Goal: Task Accomplishment & Management: Manage account settings

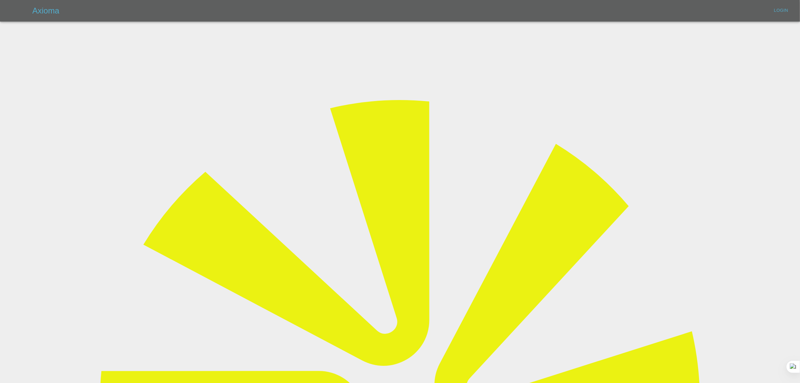
type input "bookkeeping@fifoaccounting.com"
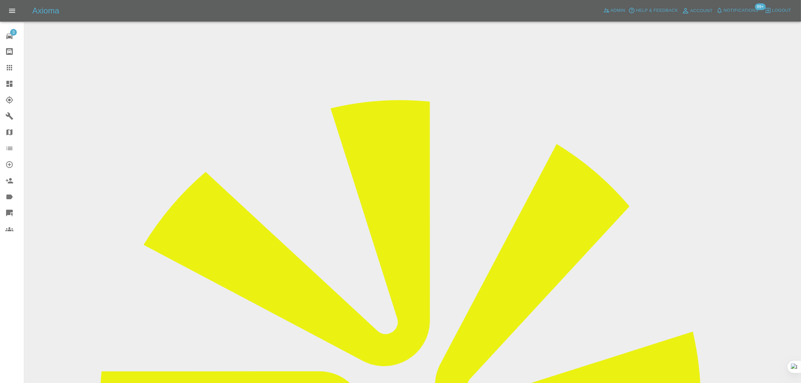
drag, startPoint x: 392, startPoint y: 195, endPoint x: 470, endPoint y: 198, distance: 78.1
copy td "[PERSON_NAME]-READ"
drag, startPoint x: 395, startPoint y: 226, endPoint x: 427, endPoint y: 221, distance: 32.3
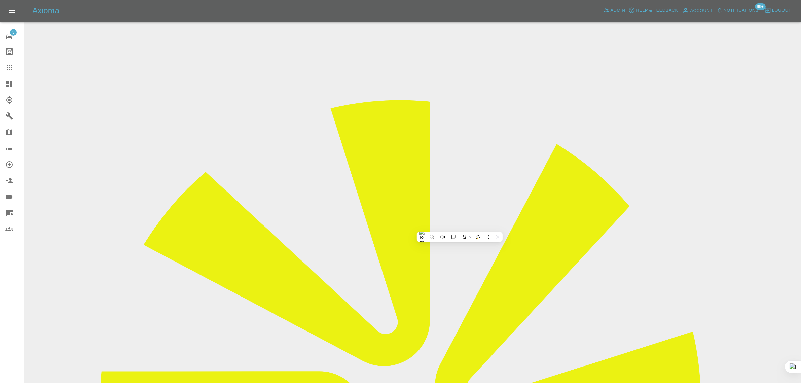
drag, startPoint x: 391, startPoint y: 221, endPoint x: 482, endPoint y: 223, distance: 90.9
copy td "acr321@hotmail.co.uk"
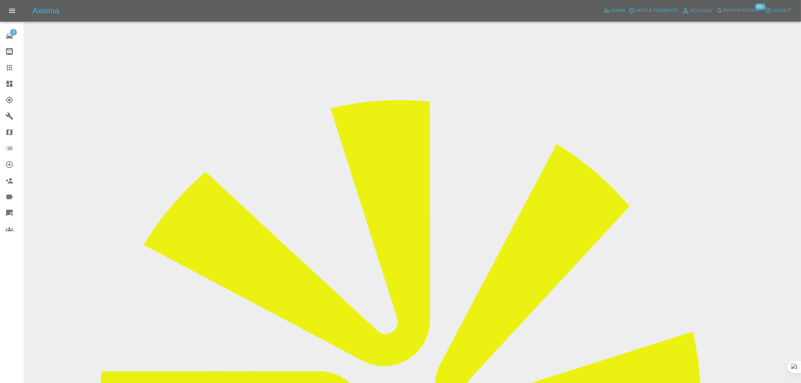
drag, startPoint x: 390, startPoint y: 226, endPoint x: 359, endPoint y: 296, distance: 76.8
copy td "acr321@hotmail.co.uk"
click at [12, 70] on icon at bounding box center [9, 67] width 5 height 5
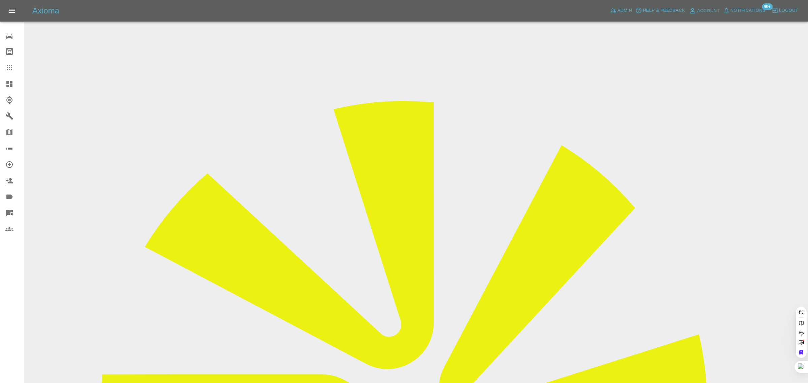
paste input "stuart1@wineberg.co.uk"
type input "stuart1@wineberg.co.uk"
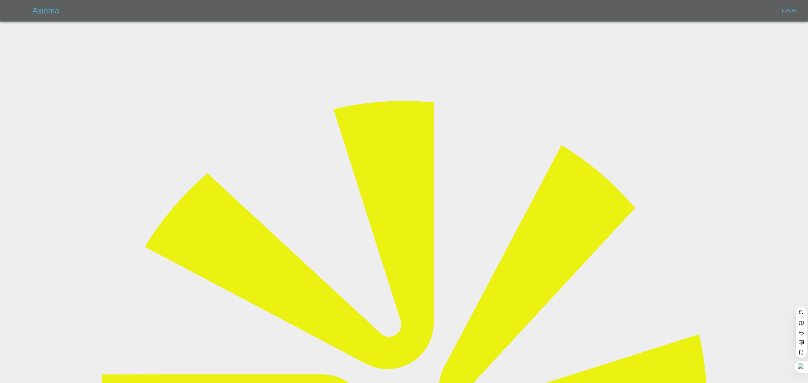
type input "bookkeeping@fifoaccounting.com"
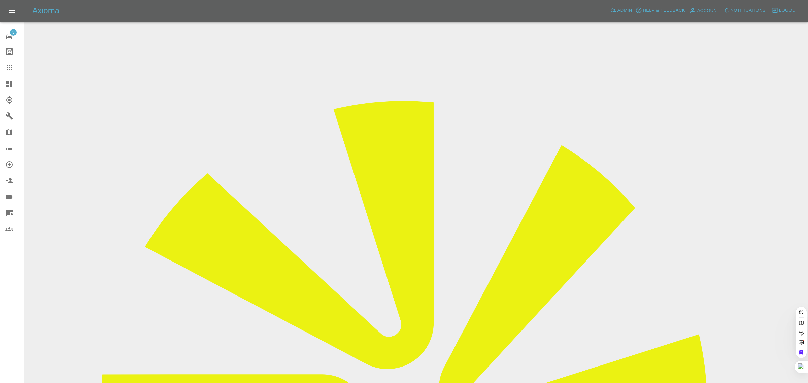
paste input "stuart1@wineberg.co.uk"
type input "stuart1@wineberg.co.uk"
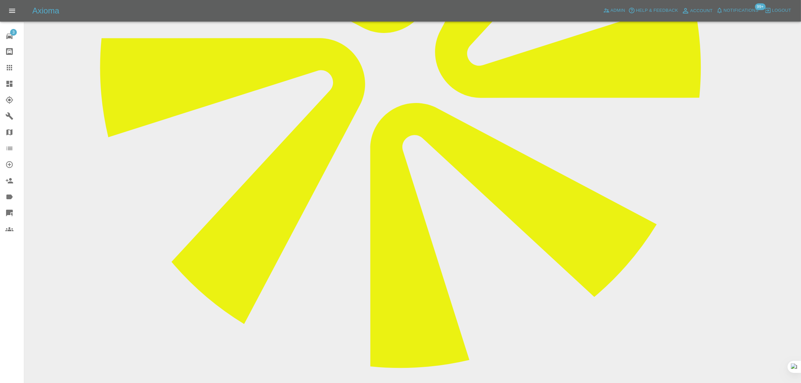
scroll to position [337, 0]
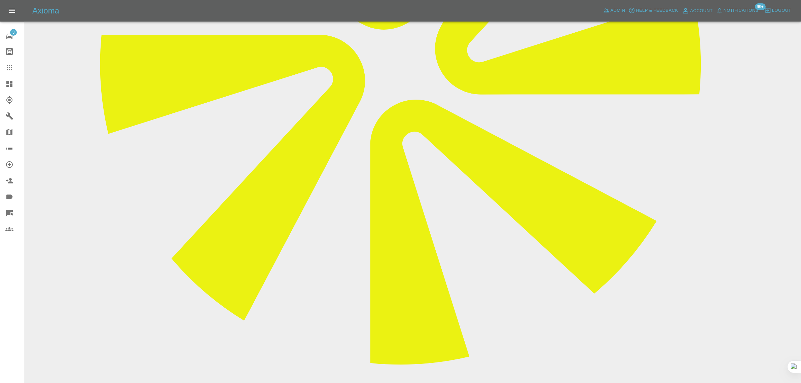
paste textarea "Having waited half a day for the repairer to turn up late then told no uv prime…"
type textarea "Having waited half a day for the repairer to turn up late then told no uv prime…"
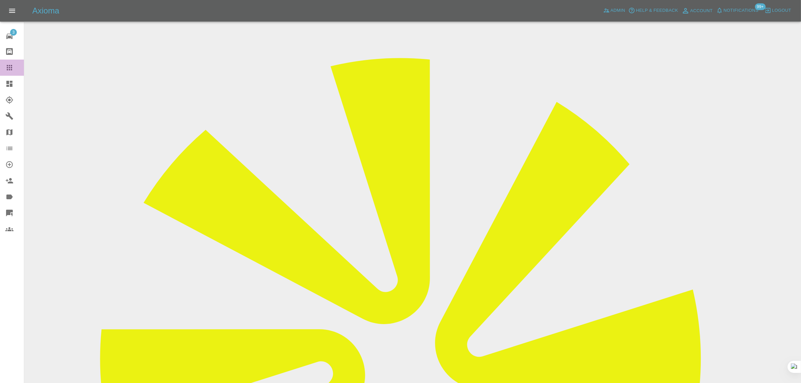
click at [7, 68] on icon at bounding box center [9, 67] width 5 height 5
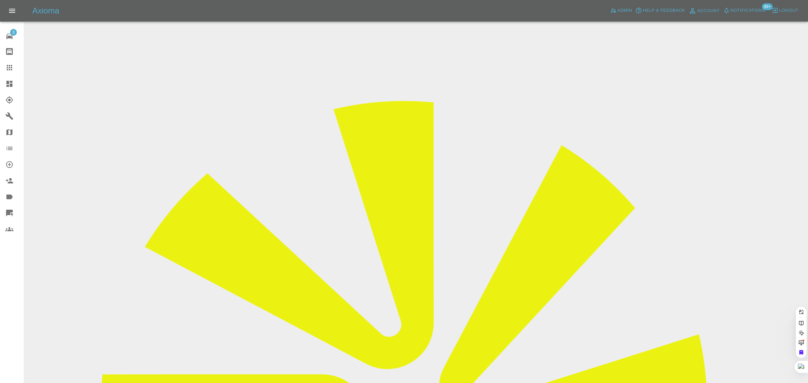
paste input "markburnell33@yahoo.co.uk"
type input "markburnell33@yahoo.co.uk"
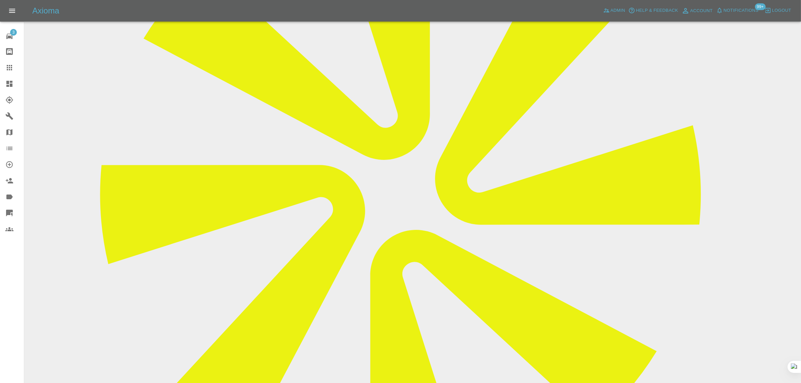
scroll to position [337, 0]
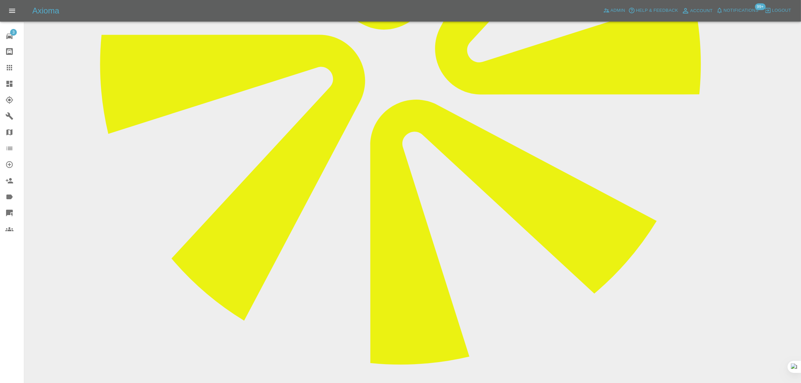
paste textarea "Hello, paolo was unable to fully finish the repair due to lacking a puller tool…"
type textarea "Hello, paolo was unable to fully finish the repair due to lacking a puller tool…"
click at [16, 68] on div at bounding box center [14, 68] width 19 height 8
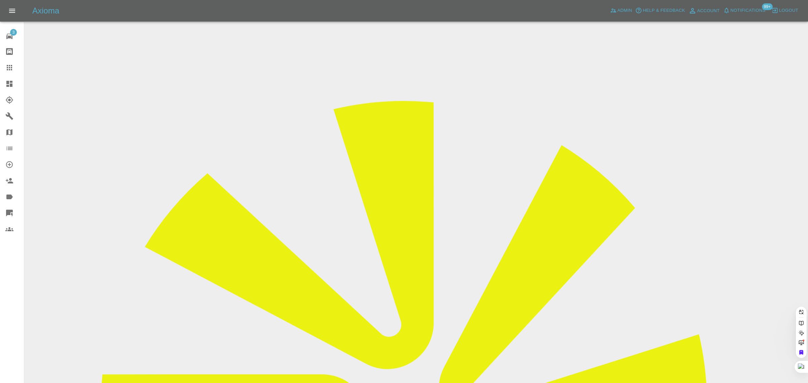
paste input "cmassey26@hotmail.com"
type input "cmassey26@hotmail.com"
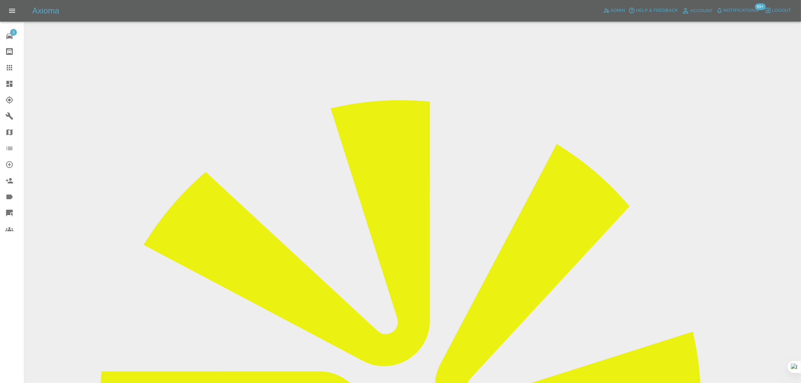
click at [5, 299] on div "3 Repair home Bodyshop home Claims Dashboard Explorer Garages Map Organization …" at bounding box center [12, 191] width 24 height 383
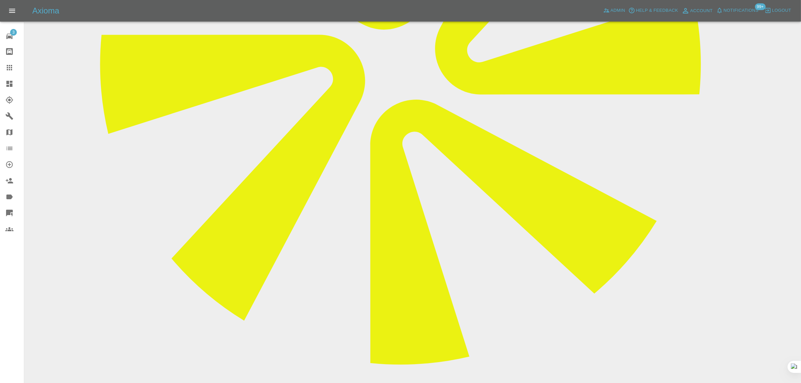
scroll to position [42, 0]
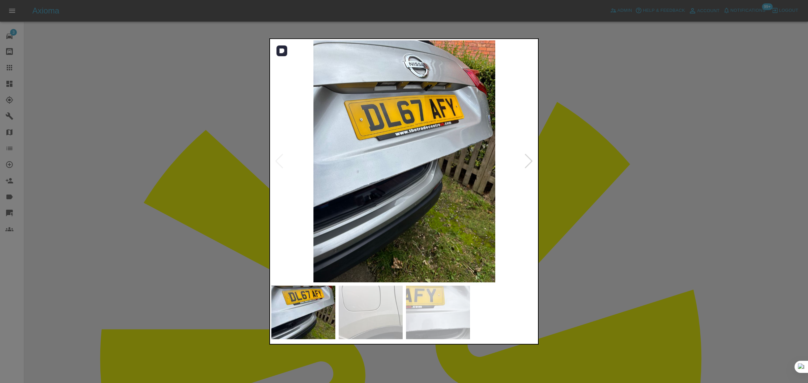
click at [525, 162] on div at bounding box center [528, 161] width 9 height 15
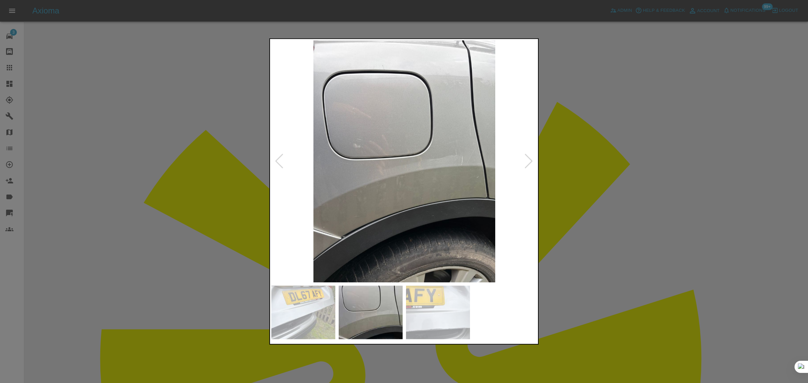
click at [525, 162] on div at bounding box center [528, 161] width 9 height 15
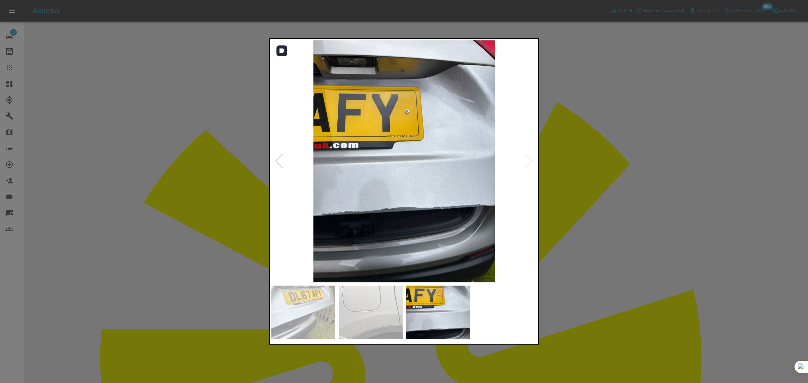
click at [525, 162] on img at bounding box center [404, 161] width 266 height 242
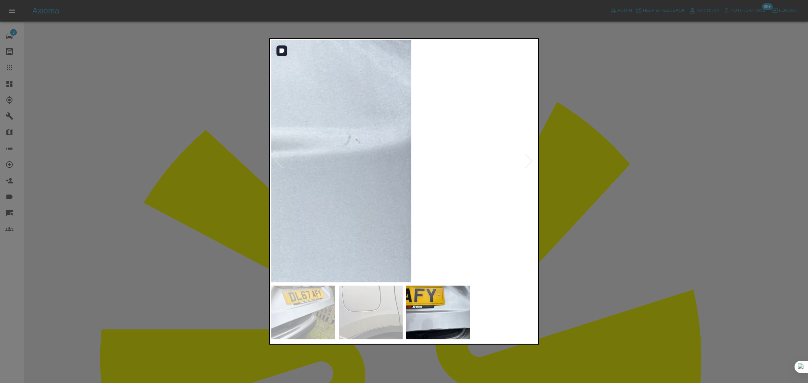
click at [525, 162] on img at bounding box center [139, 159] width 798 height 726
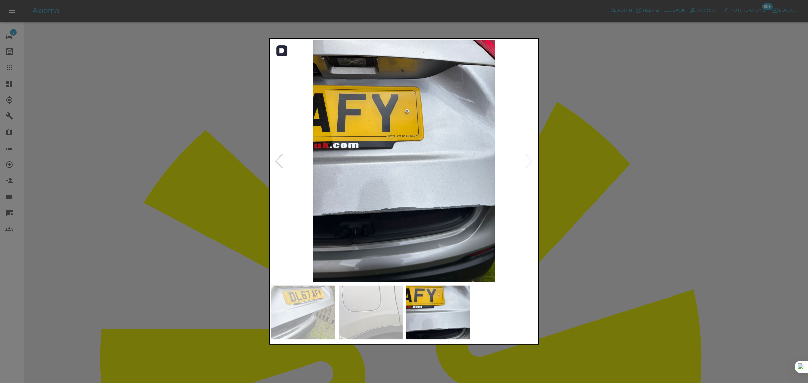
click at [280, 159] on div at bounding box center [279, 161] width 9 height 15
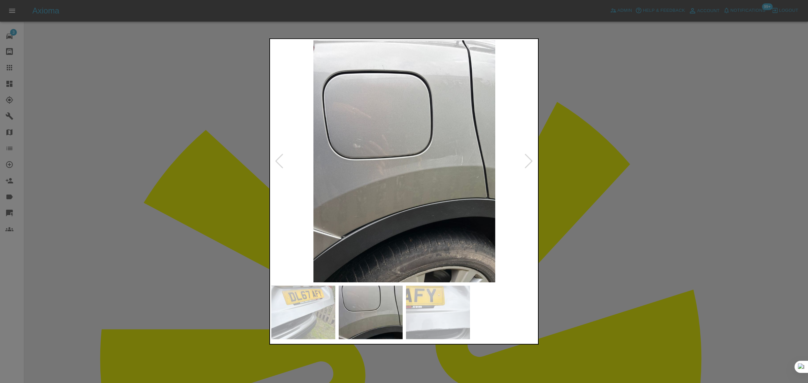
click at [579, 156] on div at bounding box center [404, 191] width 808 height 383
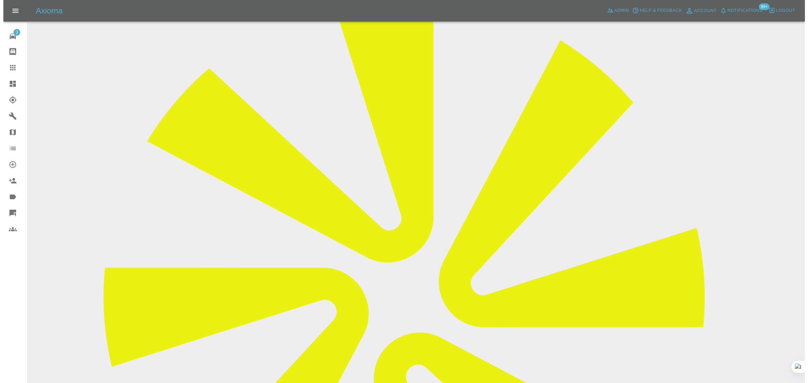
scroll to position [0, 0]
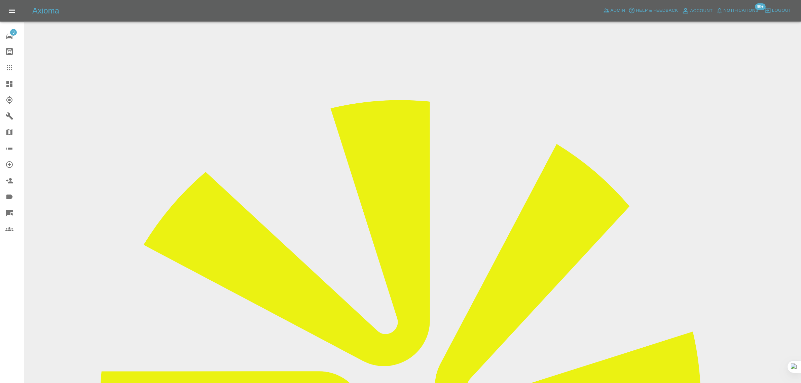
click at [12, 66] on icon at bounding box center [9, 68] width 8 height 8
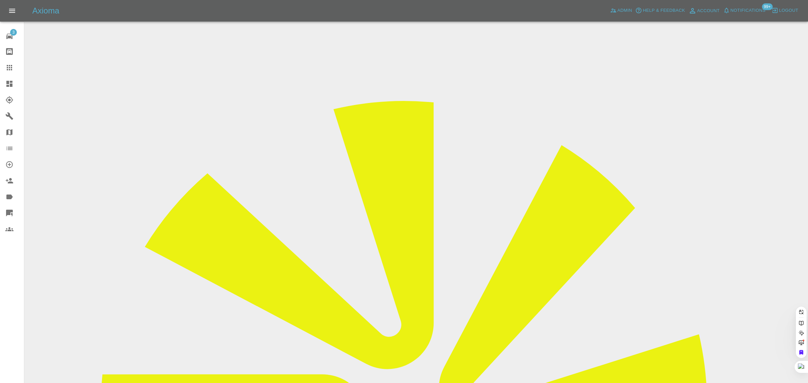
paste input "robert.flood@hotmail.co.uk"
type input "robert.flood@hotmail.co.uk"
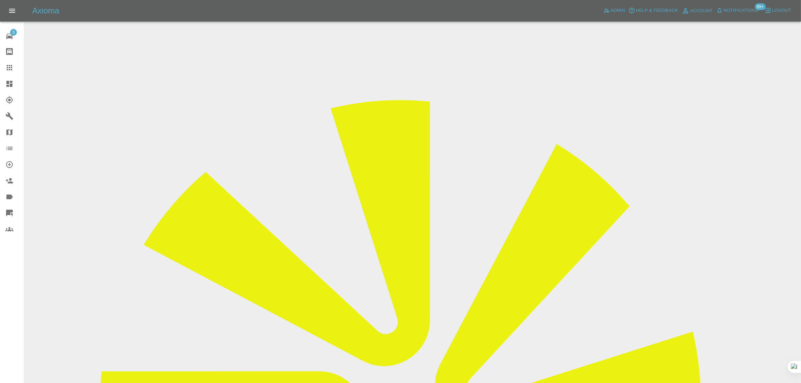
drag, startPoint x: 291, startPoint y: 258, endPoint x: 290, endPoint y: 225, distance: 33.0
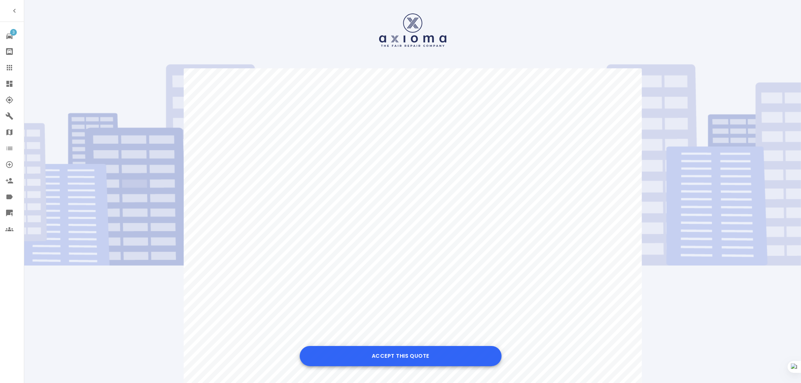
click at [397, 358] on button "Accept this Quote" at bounding box center [401, 356] width 202 height 20
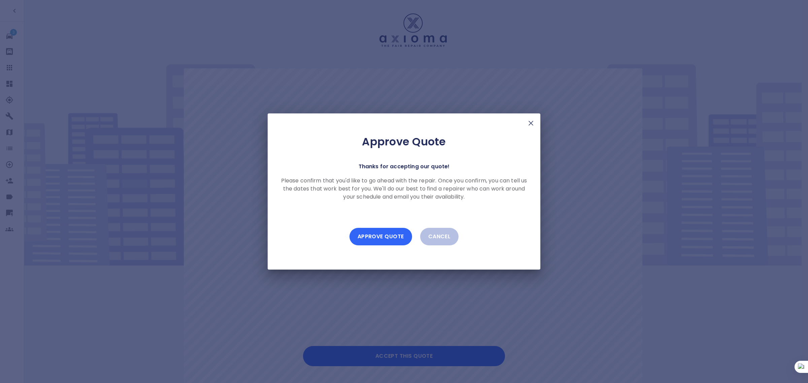
click at [385, 233] on button "Approve Quote" at bounding box center [380, 236] width 63 height 17
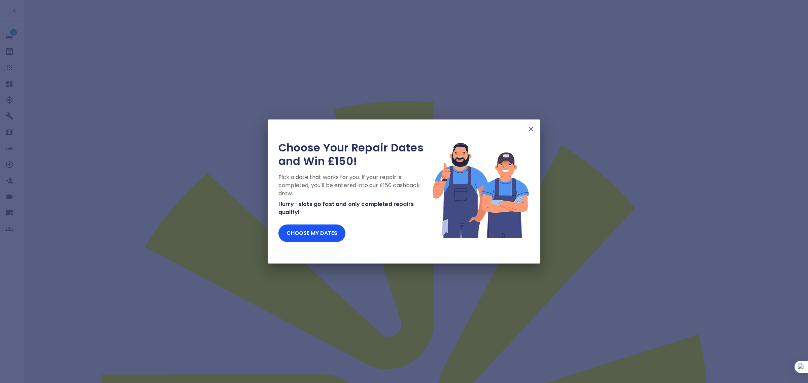
click at [533, 132] on img at bounding box center [531, 129] width 8 height 8
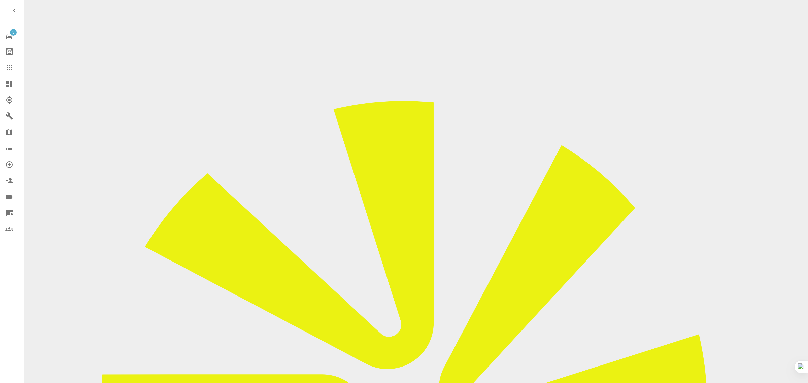
click at [14, 68] on div at bounding box center [14, 68] width 19 height 8
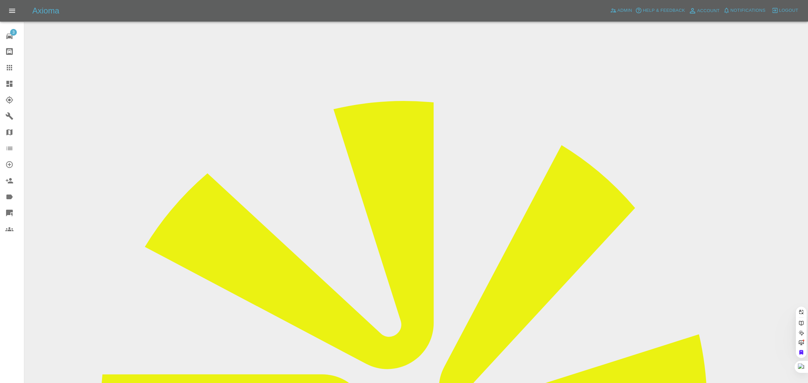
paste input "[PERSON_NAME][EMAIL_ADDRESS][PERSON_NAME][DOMAIN_NAME]"
type input "[PERSON_NAME][EMAIL_ADDRESS][PERSON_NAME][DOMAIN_NAME]"
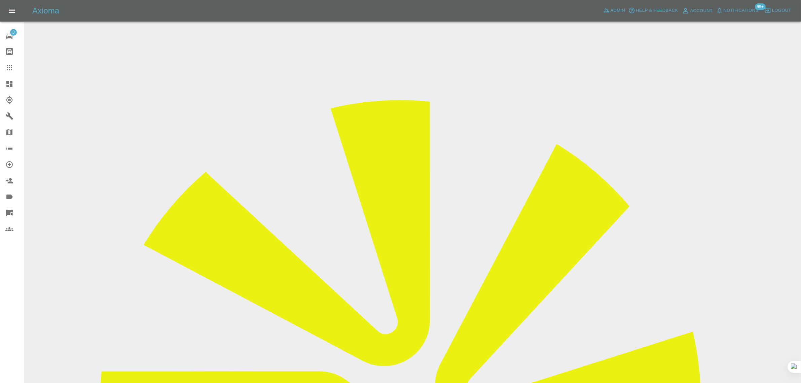
click at [4, 68] on link "Claims" at bounding box center [12, 68] width 24 height 16
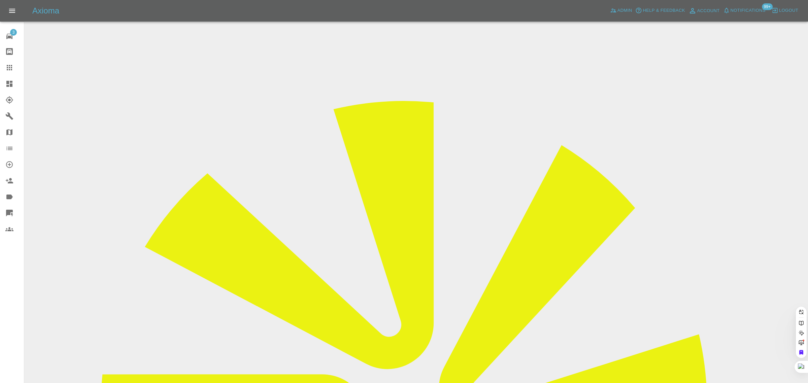
paste input "katie.quinn@ansaelevators.co.uk"
type input "katie.quinn@ansaelevators.co.uk"
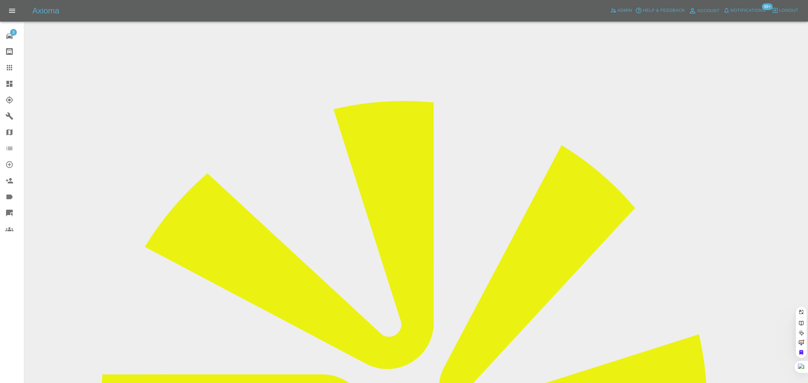
paste input "katie.quinn@ansaelevators.co.uk"
type input "katie.quinn@ansaelevators.co.uk"
paste input "katie.quinn@ansaelevators.co.uk"
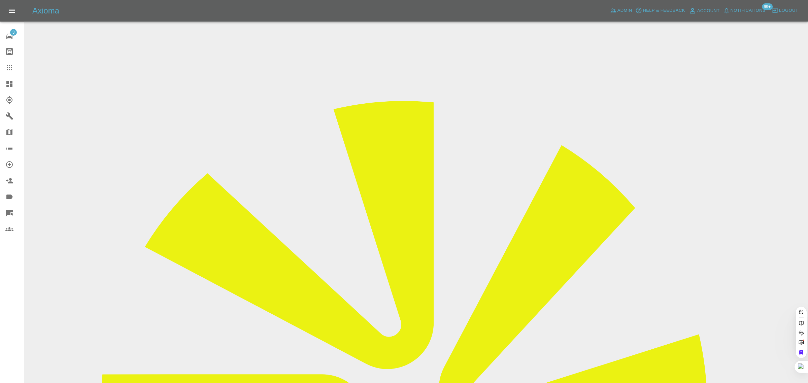
scroll to position [0, 23]
type input "katie.quinn@ansaelevators.co.uk"
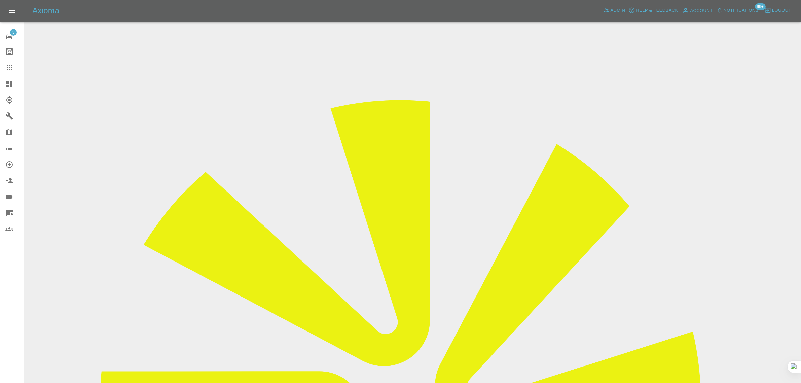
drag, startPoint x: 403, startPoint y: 179, endPoint x: 427, endPoint y: 177, distance: 24.3
click at [12, 72] on link "Claims" at bounding box center [12, 68] width 24 height 16
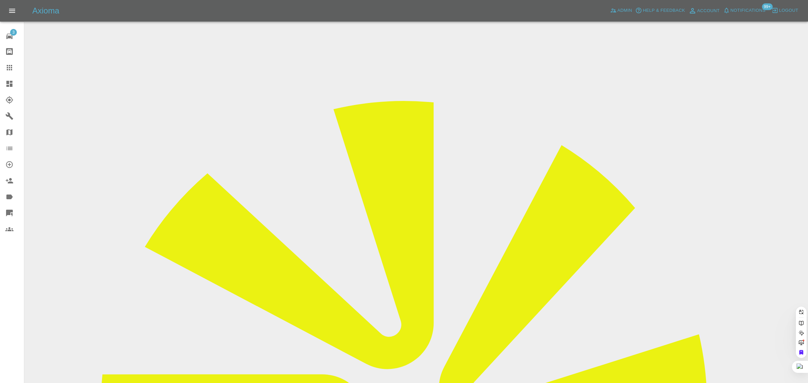
paste input "katie.quinn@ansaelevators.co.uk"
type input "katie.quinn@ansaelevators.co.uk"
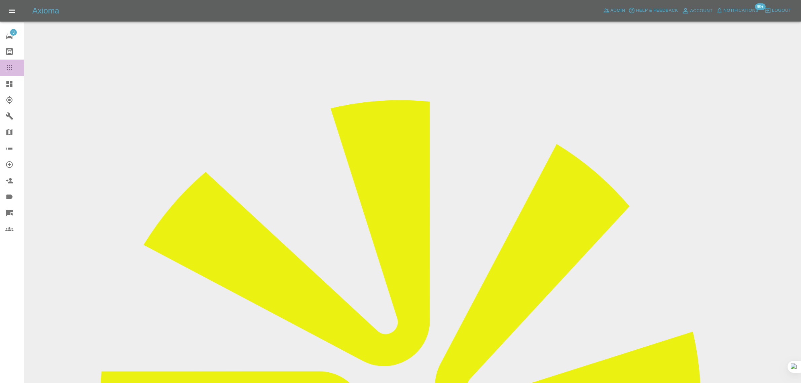
click at [9, 68] on icon at bounding box center [9, 68] width 8 height 8
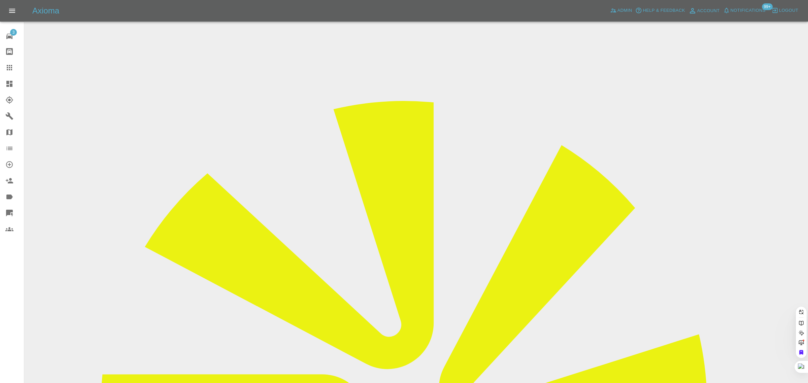
paste input "katie.quinn@ansaelevators.co.uk"
type input "katie.quinn@ansaelevators.co.uk"
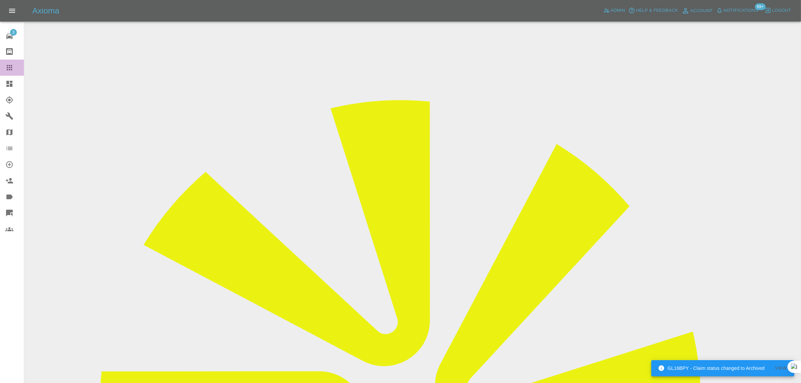
click at [7, 66] on icon at bounding box center [9, 67] width 5 height 5
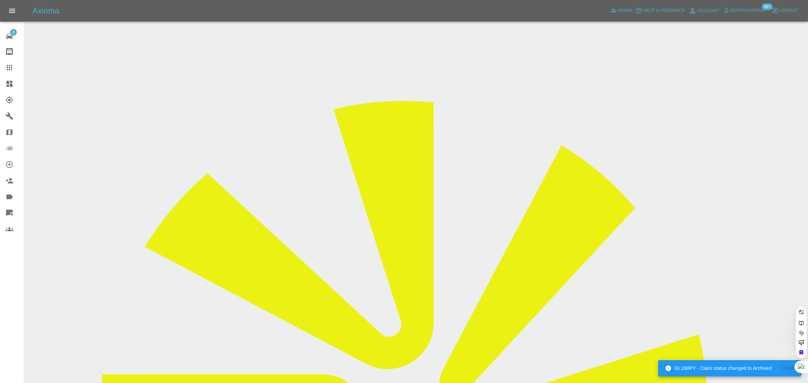
paste input "[EMAIL_ADDRESS][DOMAIN_NAME]"
type input "abbasia540@gmail.com"
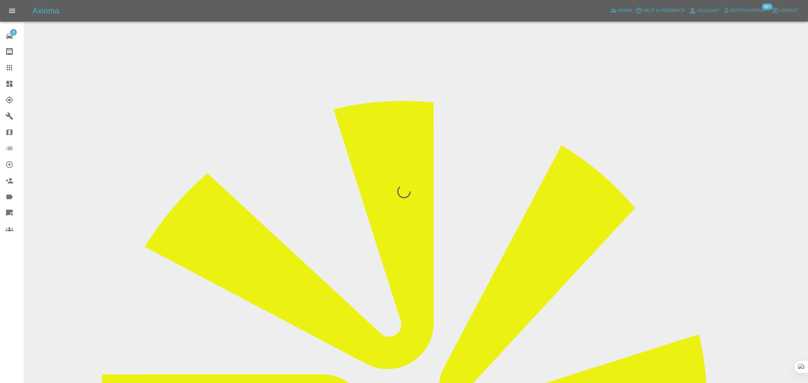
click at [12, 302] on div "3 Repair home Bodyshop home Claims Dashboard Explorer Garages Map Organization …" at bounding box center [12, 191] width 24 height 383
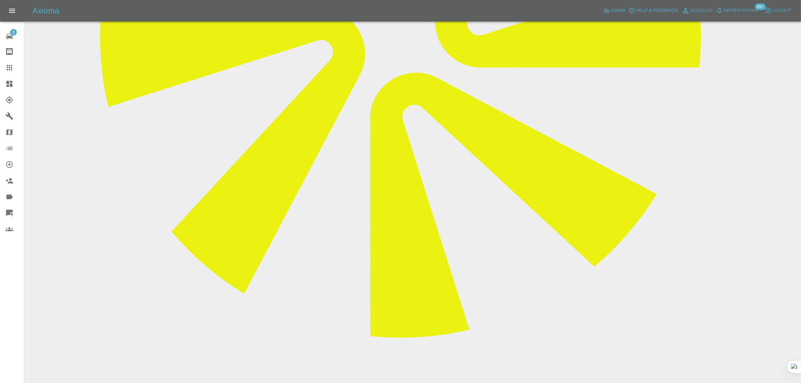
scroll to position [379, 0]
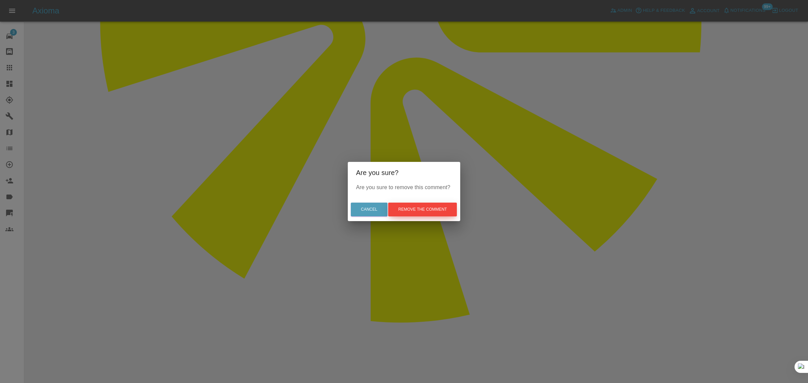
click at [421, 210] on button "Remove the comment" at bounding box center [422, 210] width 69 height 14
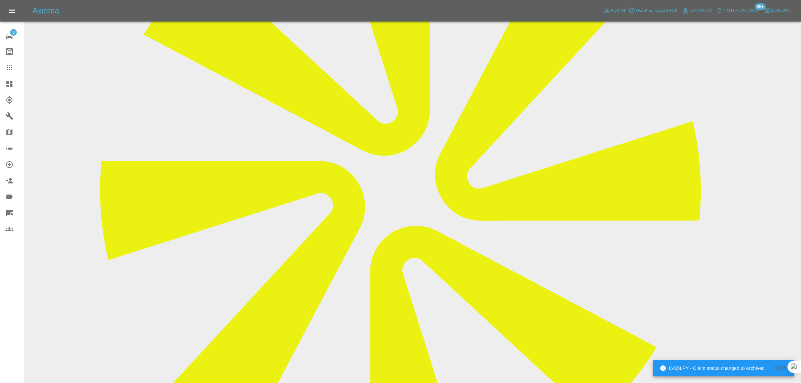
scroll to position [42, 0]
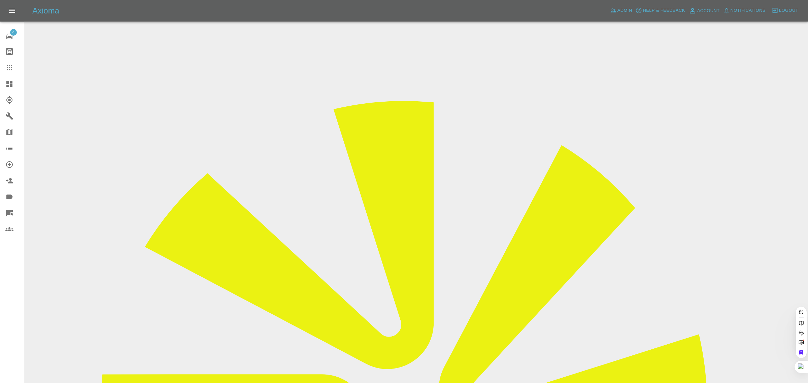
type input "VN18FKF"
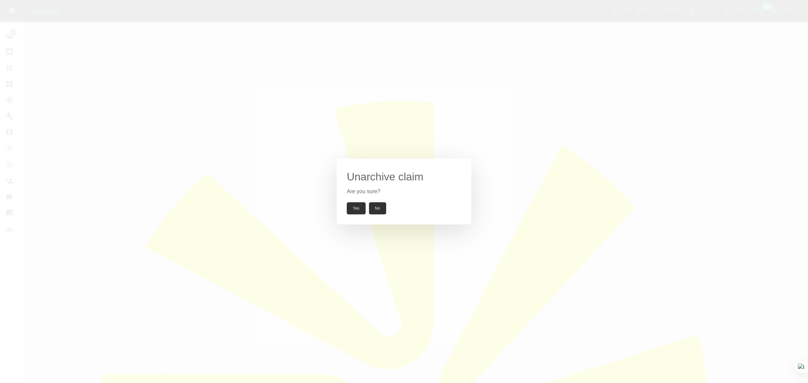
click at [350, 211] on button "Yes" at bounding box center [356, 208] width 19 height 12
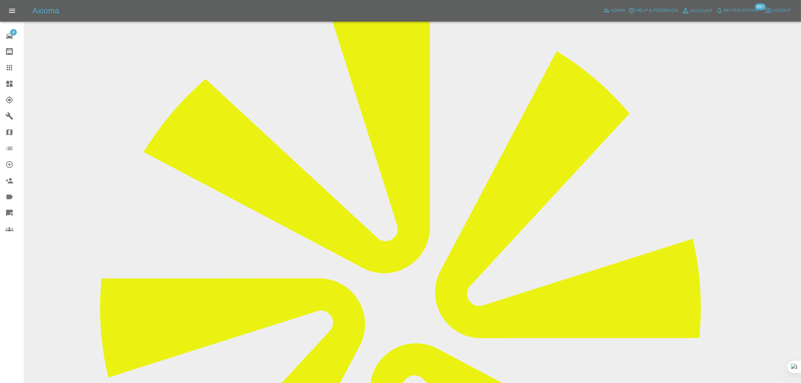
scroll to position [84, 0]
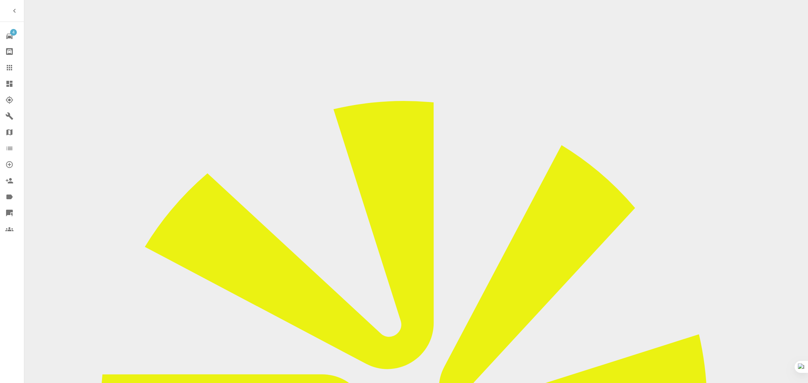
click at [11, 63] on link "Claims" at bounding box center [12, 68] width 24 height 16
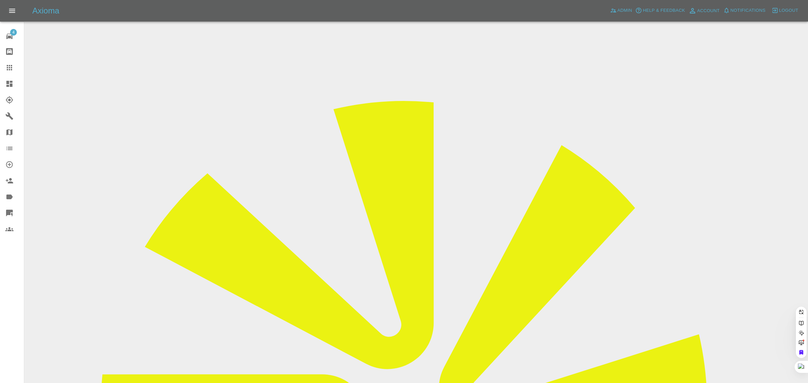
paste input "[EMAIL_ADDRESS][PERSON_NAME][DOMAIN_NAME]"
type input "naden.janet@yahoo.co.uk"
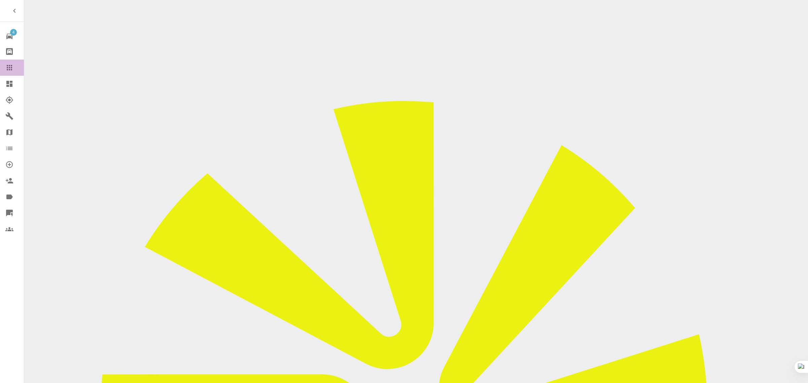
click at [13, 68] on icon at bounding box center [9, 68] width 8 height 8
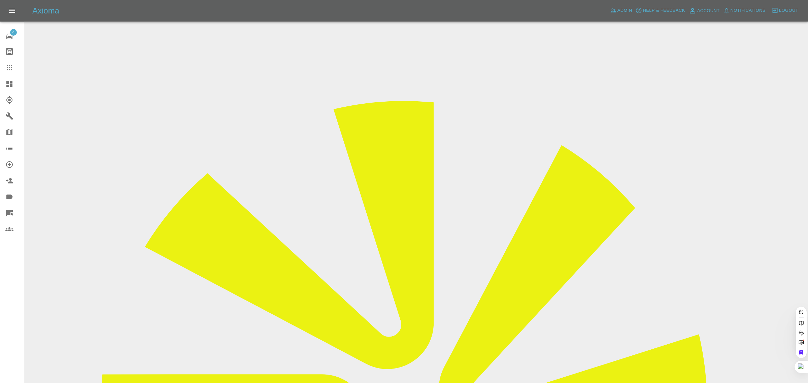
paste input "[EMAIL_ADDRESS][DOMAIN_NAME]"
type input "[EMAIL_ADDRESS][DOMAIN_NAME]"
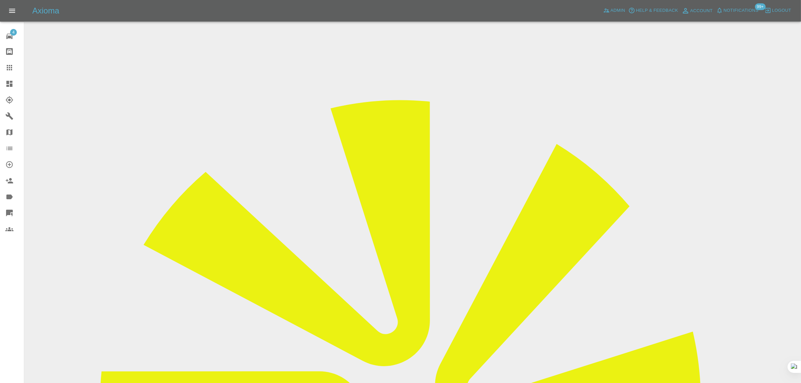
click at [9, 64] on icon at bounding box center [9, 68] width 8 height 8
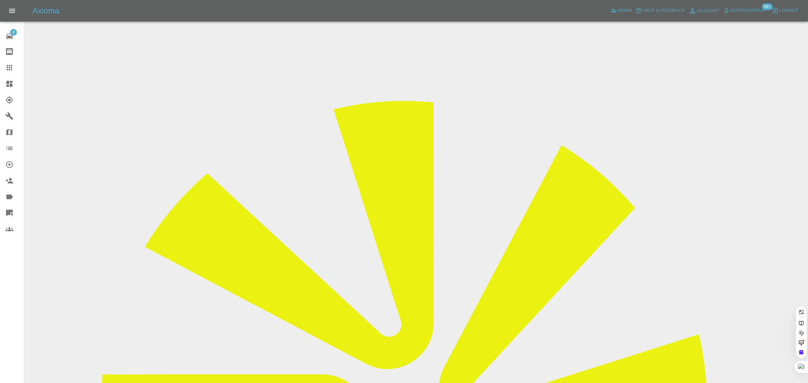
paste input "[EMAIL_ADDRESS][DOMAIN_NAME]"
type input "[EMAIL_ADDRESS][DOMAIN_NAME]"
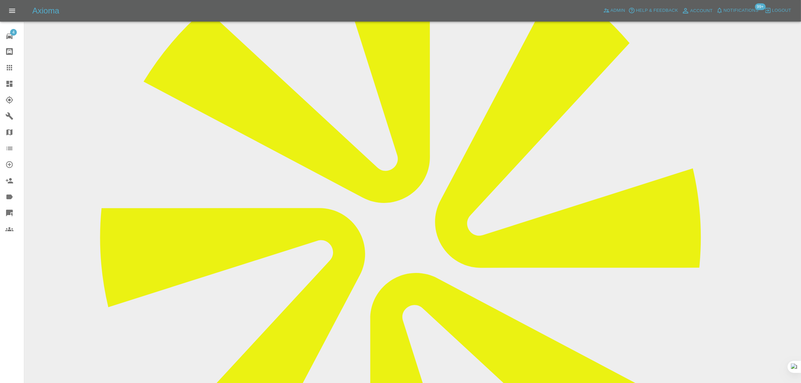
scroll to position [337, 0]
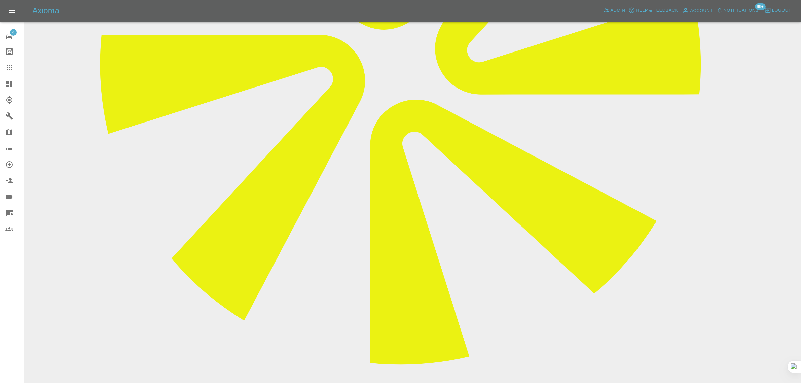
paste textarea "Just wanted to say thanks very much for the quick response and excellent servic…"
type textarea "Just wanted to say thanks very much for the quick response and excellent servic…"
click at [9, 71] on icon at bounding box center [9, 68] width 8 height 8
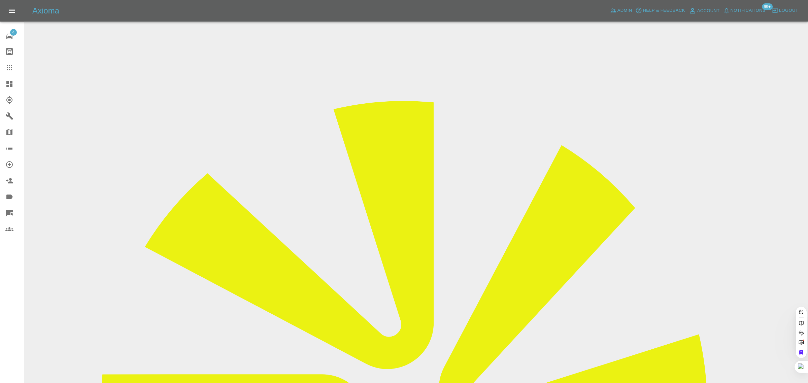
paste input "[EMAIL_ADDRESS][DOMAIN_NAME]"
type input "[EMAIL_ADDRESS][DOMAIN_NAME]"
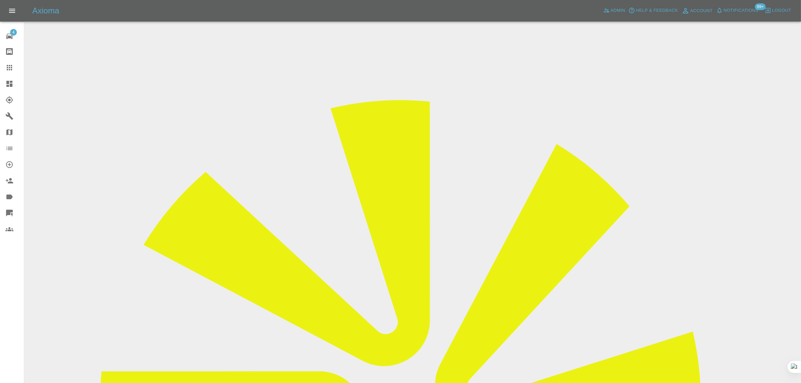
click at [21, 303] on div "4 Repair home Bodyshop home Claims Dashboard Explorer Garages Map Organization …" at bounding box center [12, 191] width 24 height 383
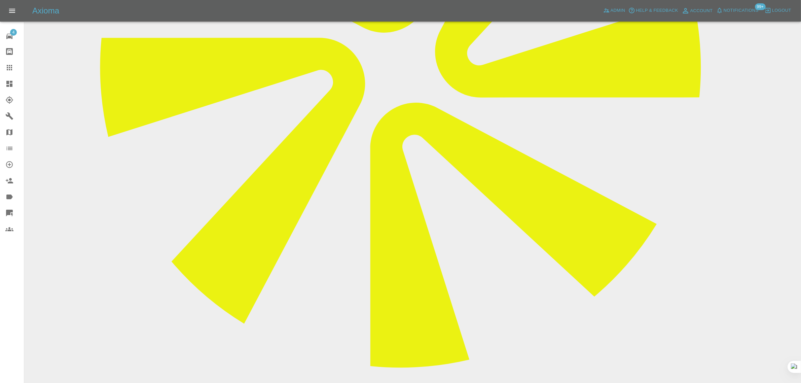
scroll to position [337, 0]
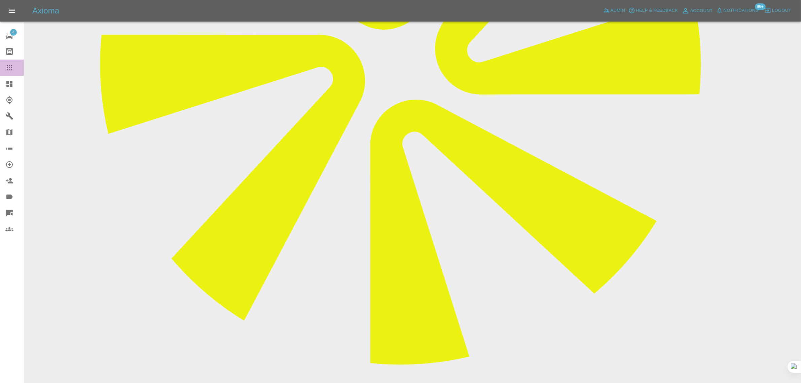
click at [14, 70] on div at bounding box center [14, 68] width 19 height 8
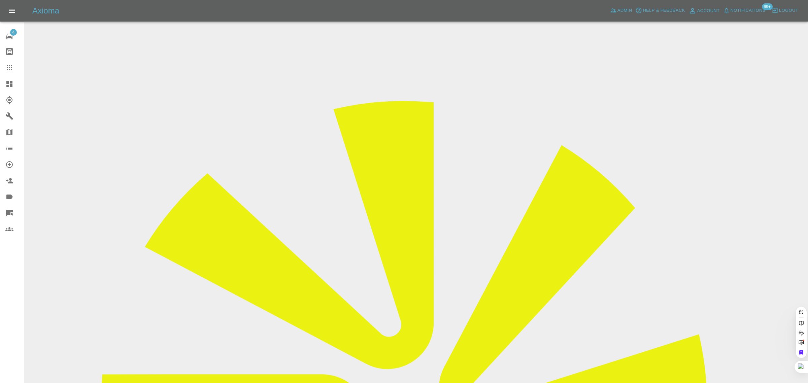
paste input "[EMAIL_ADDRESS][DOMAIN_NAME]"
type input "[EMAIL_ADDRESS][DOMAIN_NAME]"
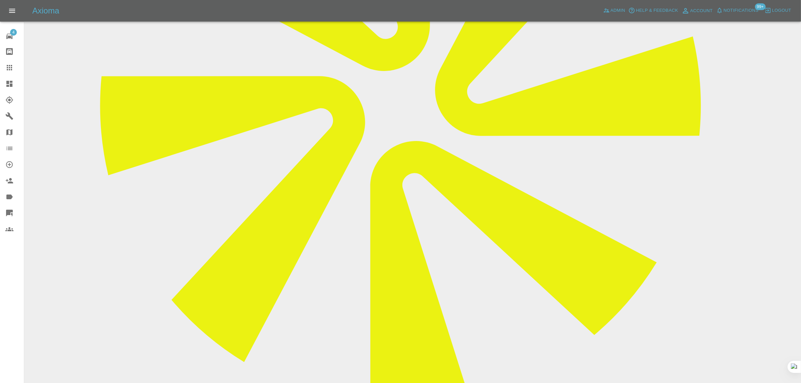
scroll to position [337, 0]
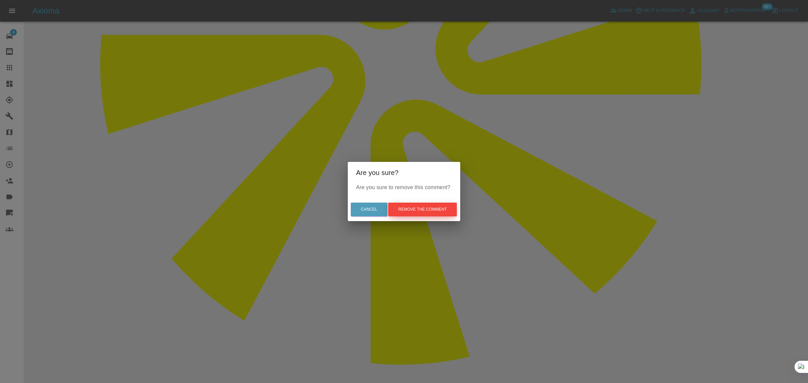
click at [408, 208] on button "Remove the comment" at bounding box center [422, 210] width 69 height 14
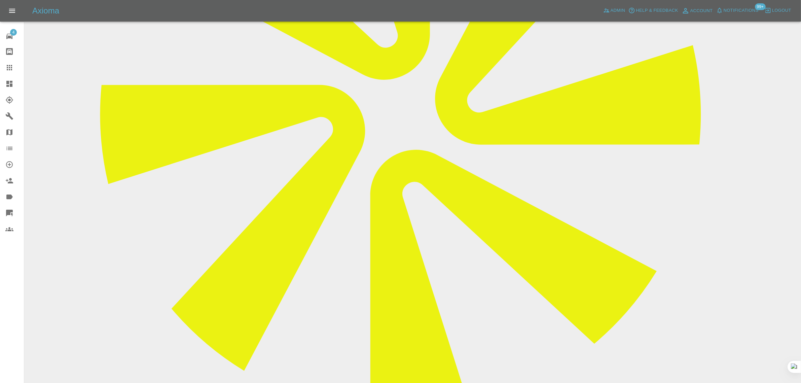
scroll to position [168, 0]
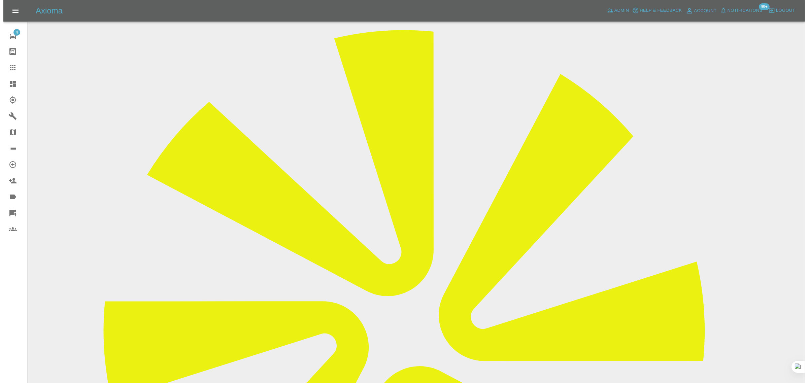
scroll to position [0, 0]
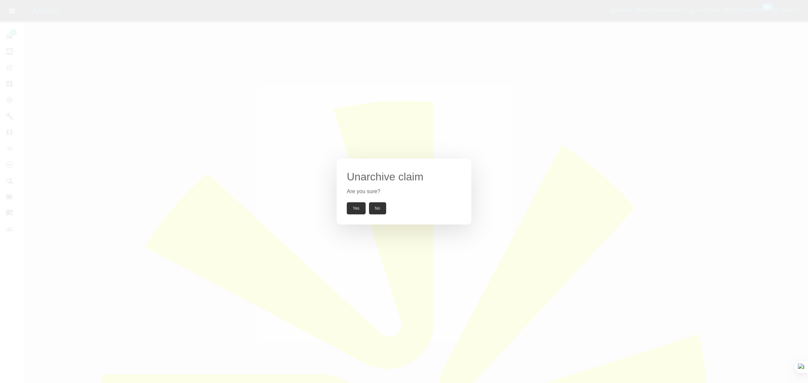
click at [350, 209] on button "Yes" at bounding box center [356, 208] width 19 height 12
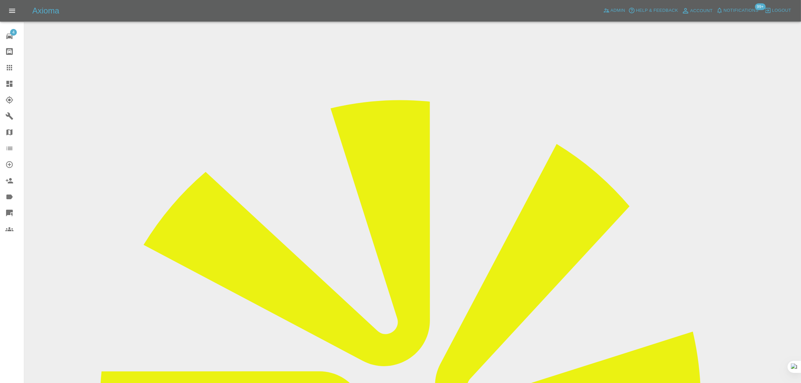
click at [14, 71] on div at bounding box center [14, 68] width 19 height 8
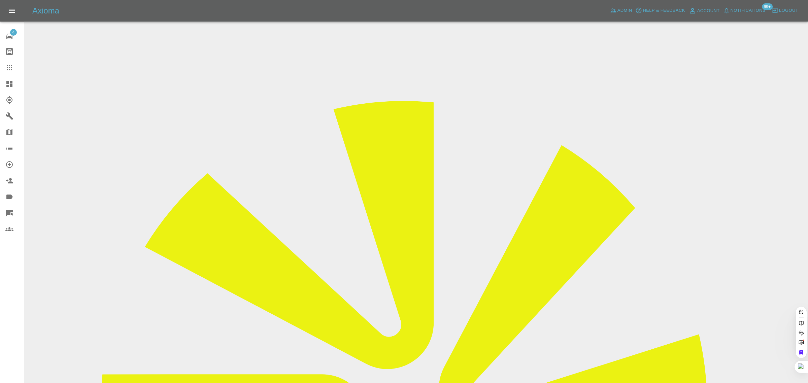
paste input "[EMAIL_ADDRESS][DOMAIN_NAME]"
type input "[EMAIL_ADDRESS][DOMAIN_NAME]"
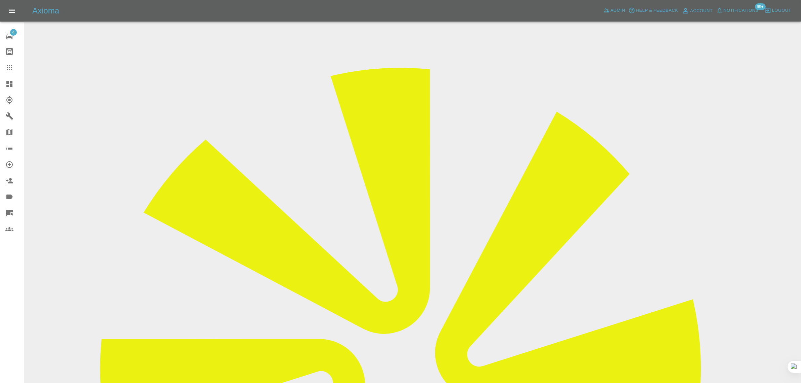
scroll to position [42, 0]
